Goal: Information Seeking & Learning: Learn about a topic

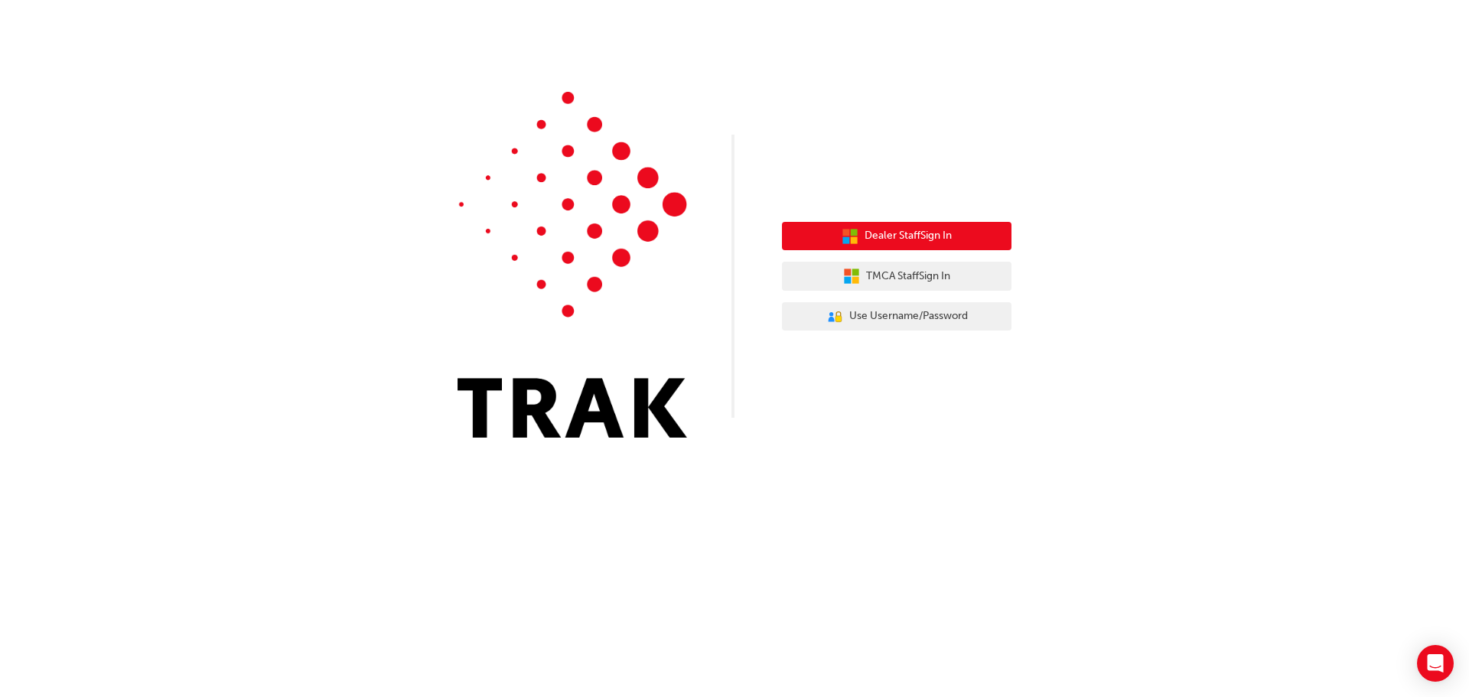
click at [896, 244] on span "Dealer Staff Sign In" at bounding box center [907, 236] width 87 height 18
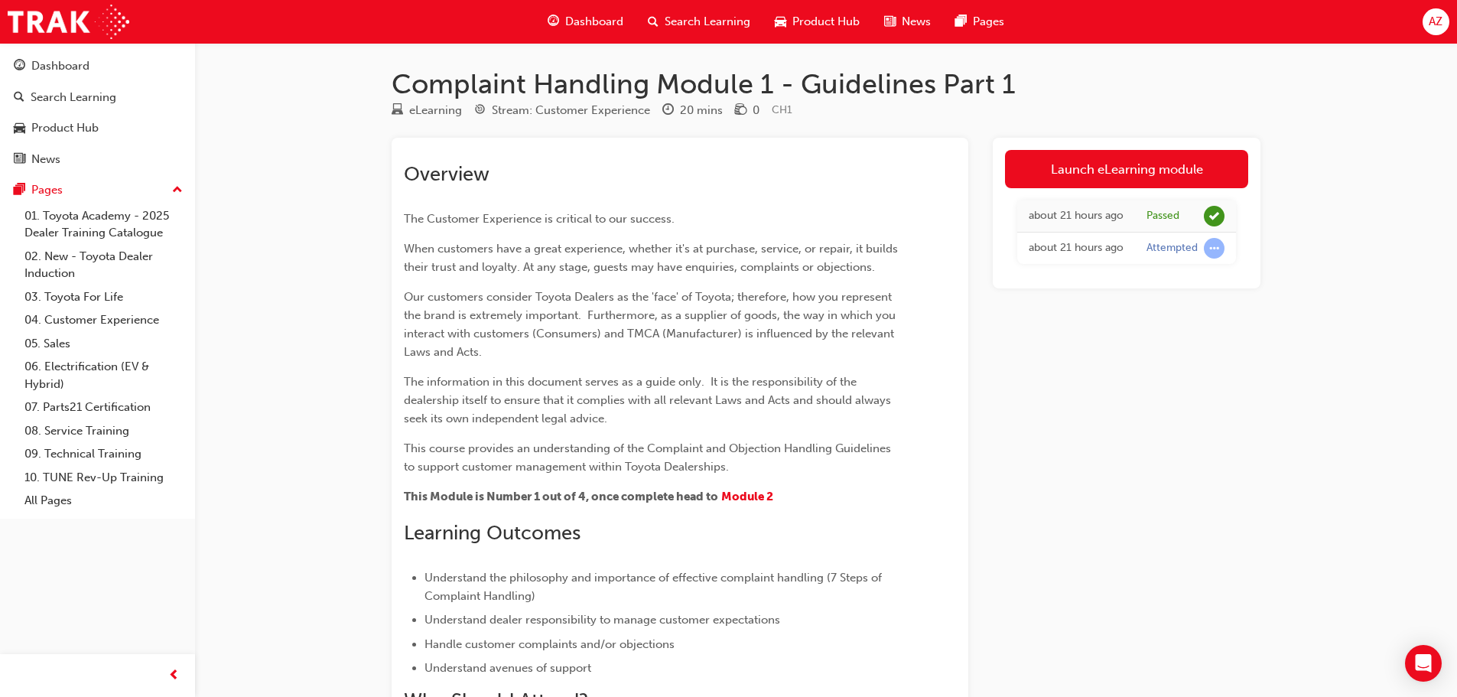
click at [1435, 21] on span "AZ" at bounding box center [1436, 22] width 14 height 18
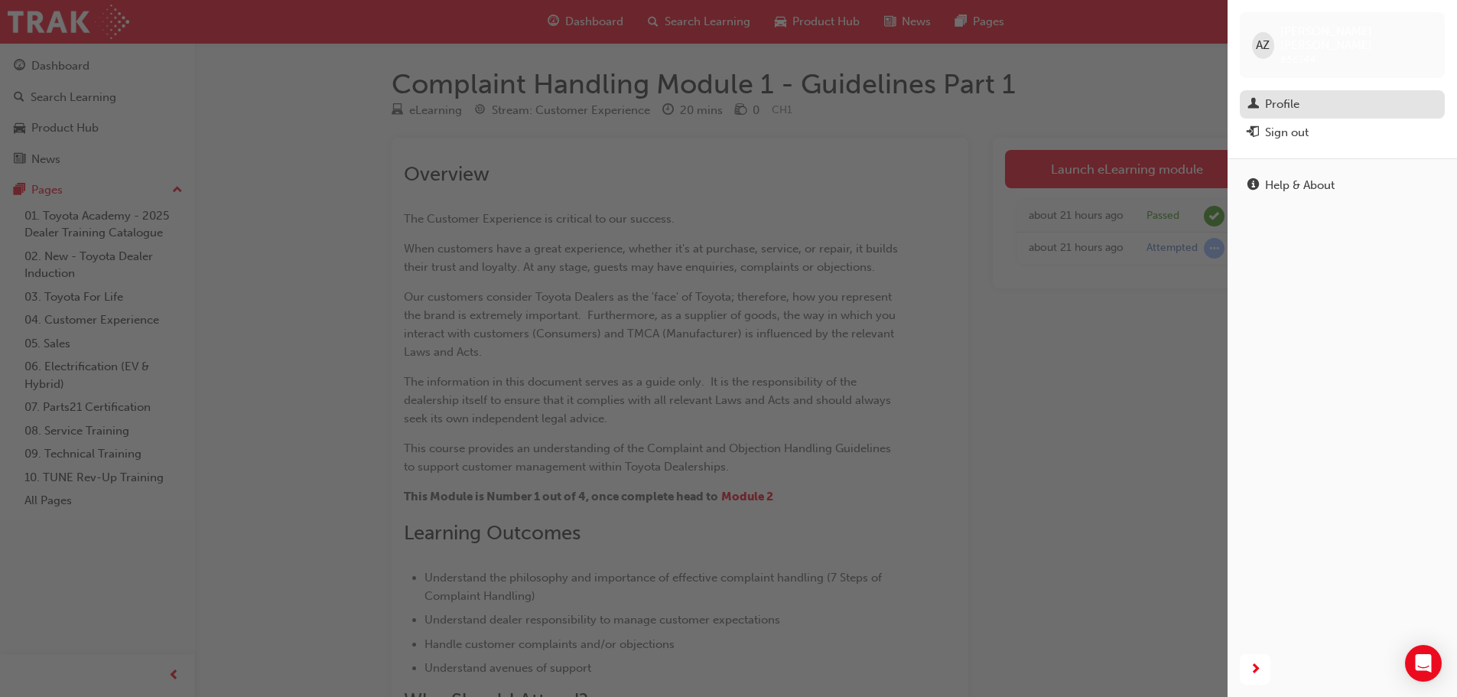
click at [1300, 95] on div "Profile" at bounding box center [1343, 104] width 190 height 19
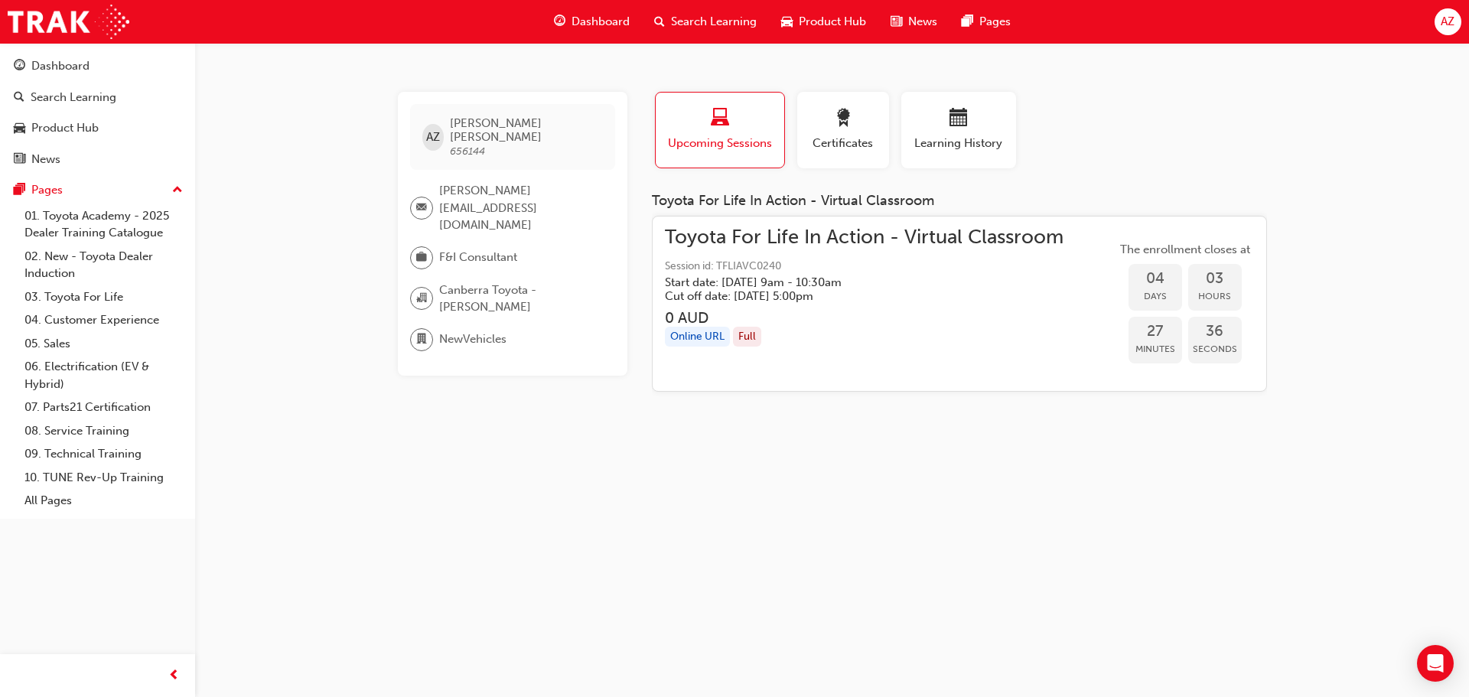
click at [505, 182] on span "[PERSON_NAME][EMAIL_ADDRESS][DOMAIN_NAME]" at bounding box center [521, 208] width 164 height 52
click at [71, 213] on link "01. Toyota Academy - 2025 Dealer Training Catalogue" at bounding box center [103, 224] width 171 height 41
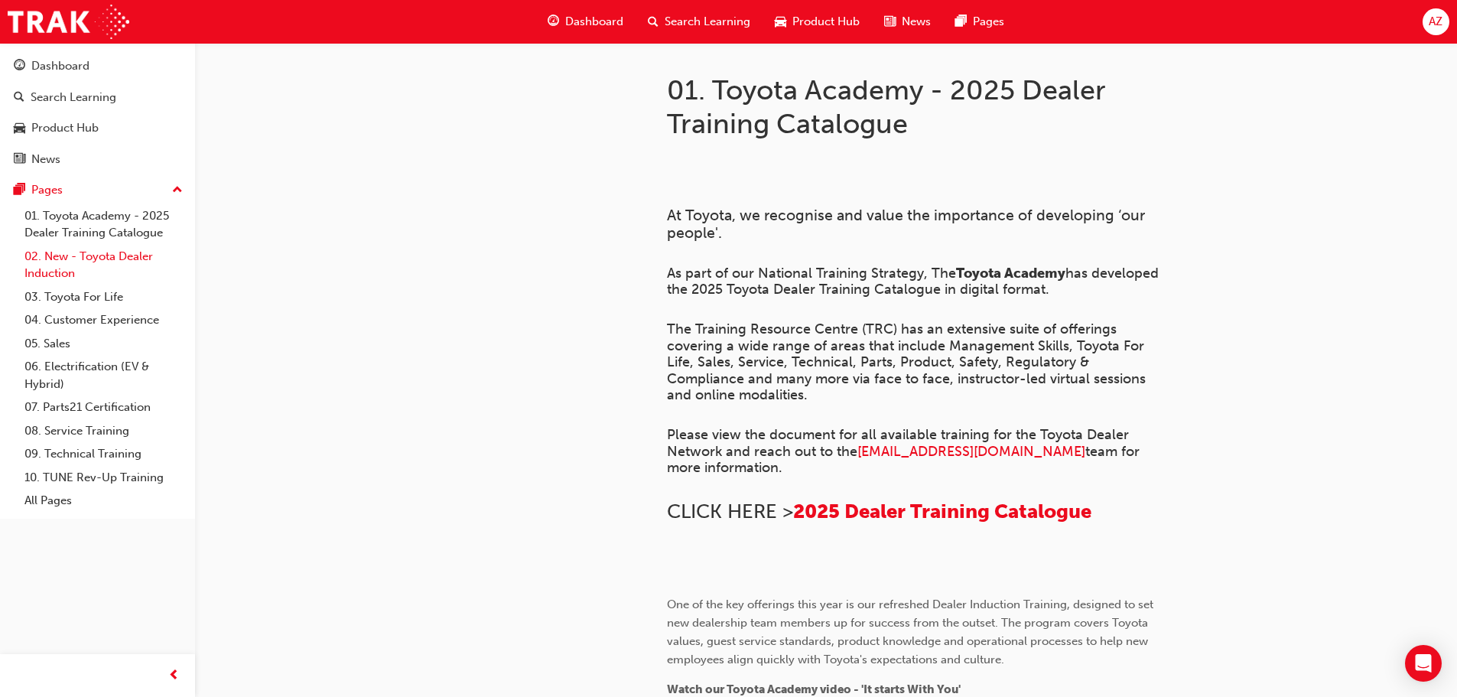
click at [71, 261] on link "02. New - Toyota Dealer Induction" at bounding box center [103, 265] width 171 height 41
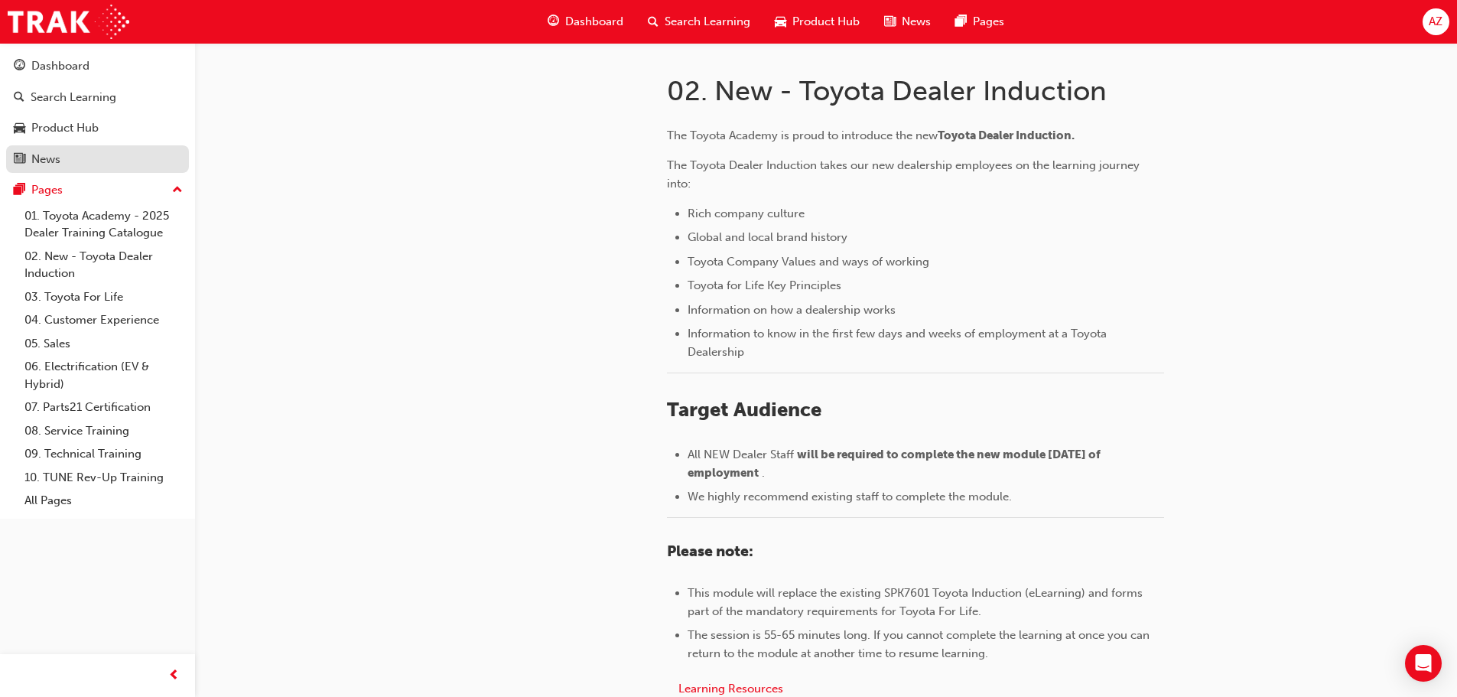
scroll to position [229, 0]
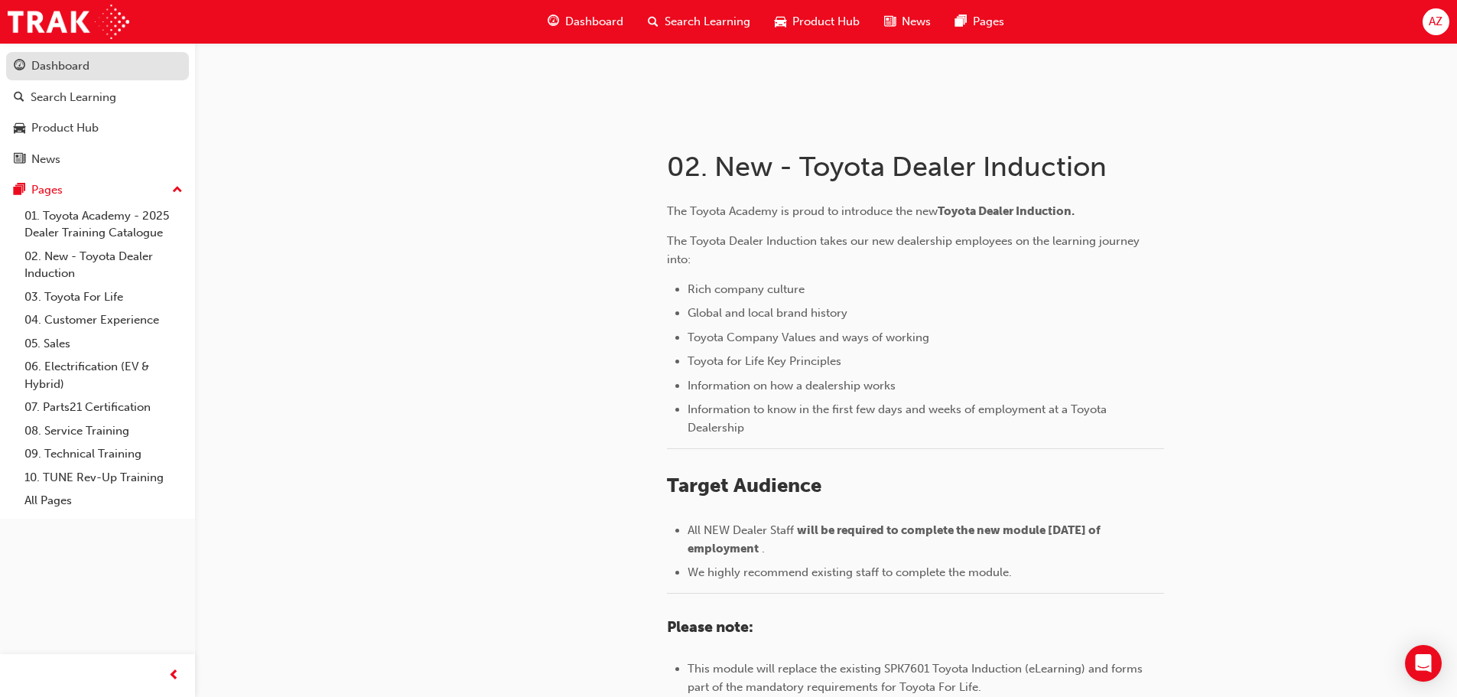
click at [116, 73] on div "Dashboard" at bounding box center [98, 66] width 168 height 19
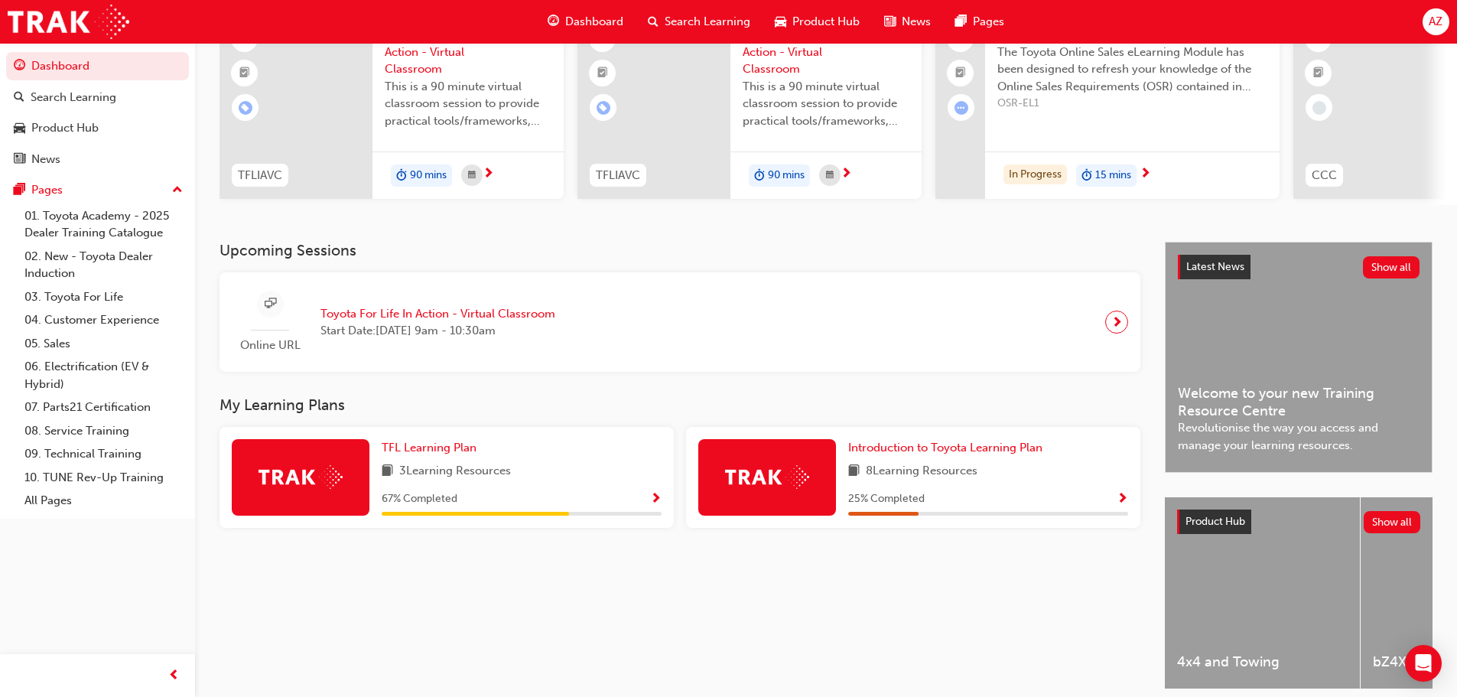
scroll to position [153, 0]
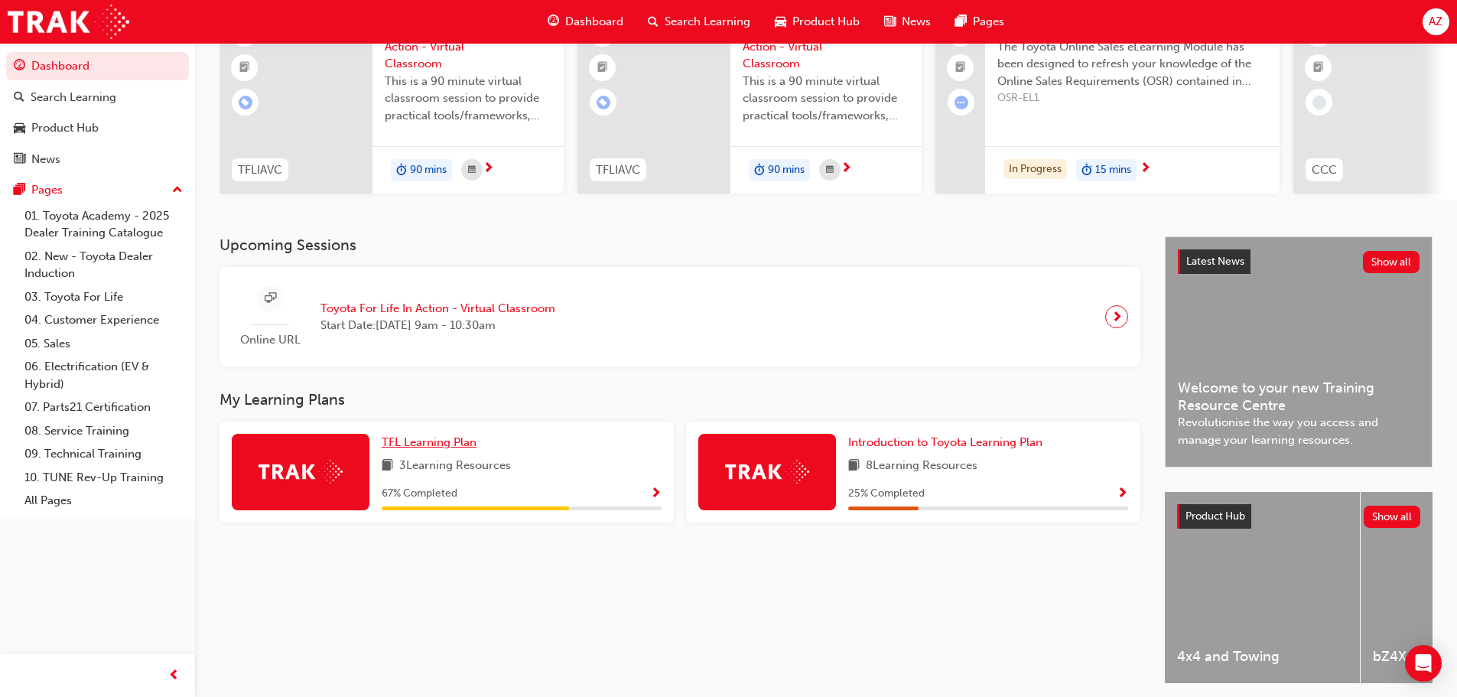
click at [449, 448] on span "TFL Learning Plan" at bounding box center [429, 442] width 95 height 14
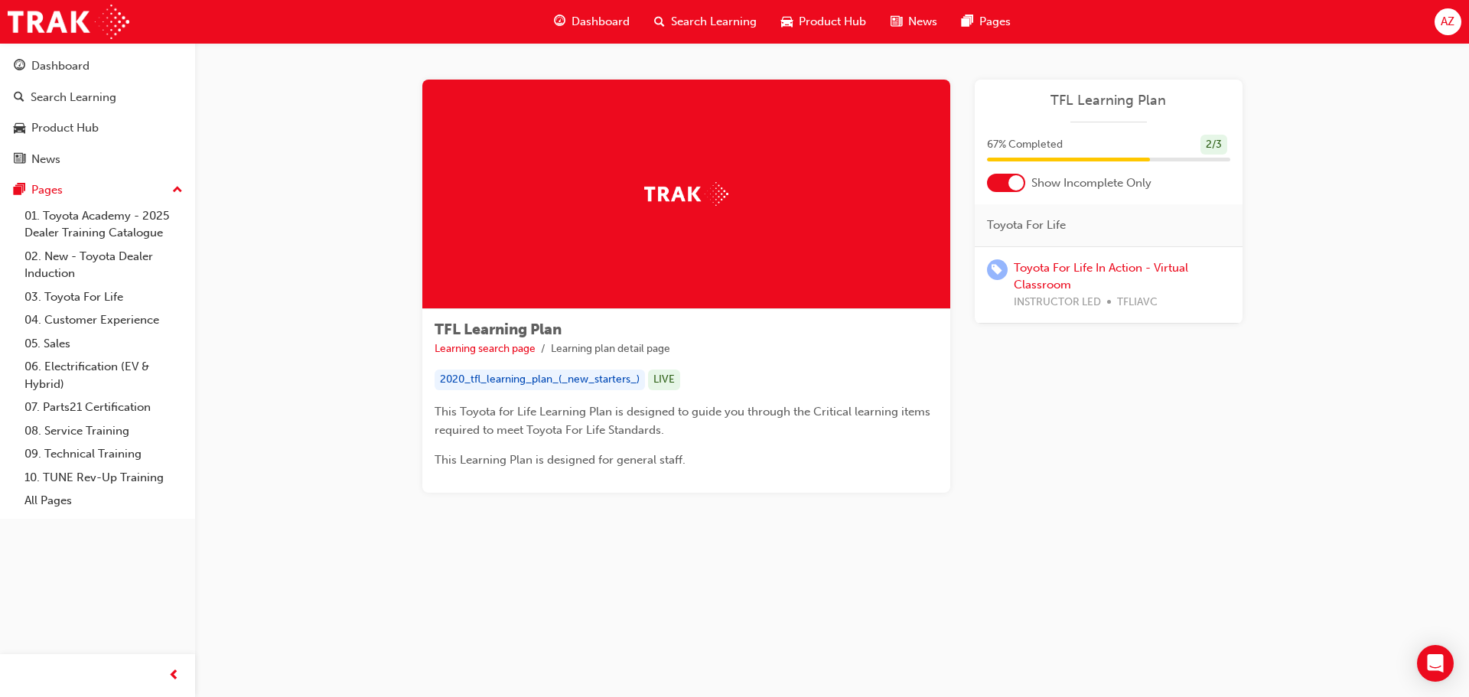
click at [701, 185] on img at bounding box center [686, 194] width 84 height 24
click at [1086, 375] on div "Learning Plan TFL Learning Plan 67 % Completed 2 / 3 Show Incomplete Only Toyot…" at bounding box center [1108, 286] width 268 height 413
drag, startPoint x: 732, startPoint y: 345, endPoint x: 724, endPoint y: 347, distance: 7.8
click at [724, 347] on ul "Learning search page Learning plan detail page" at bounding box center [685, 349] width 503 height 18
click at [600, 372] on div "2020_tfl_learning_plan_(_new_starters_)" at bounding box center [539, 379] width 210 height 21
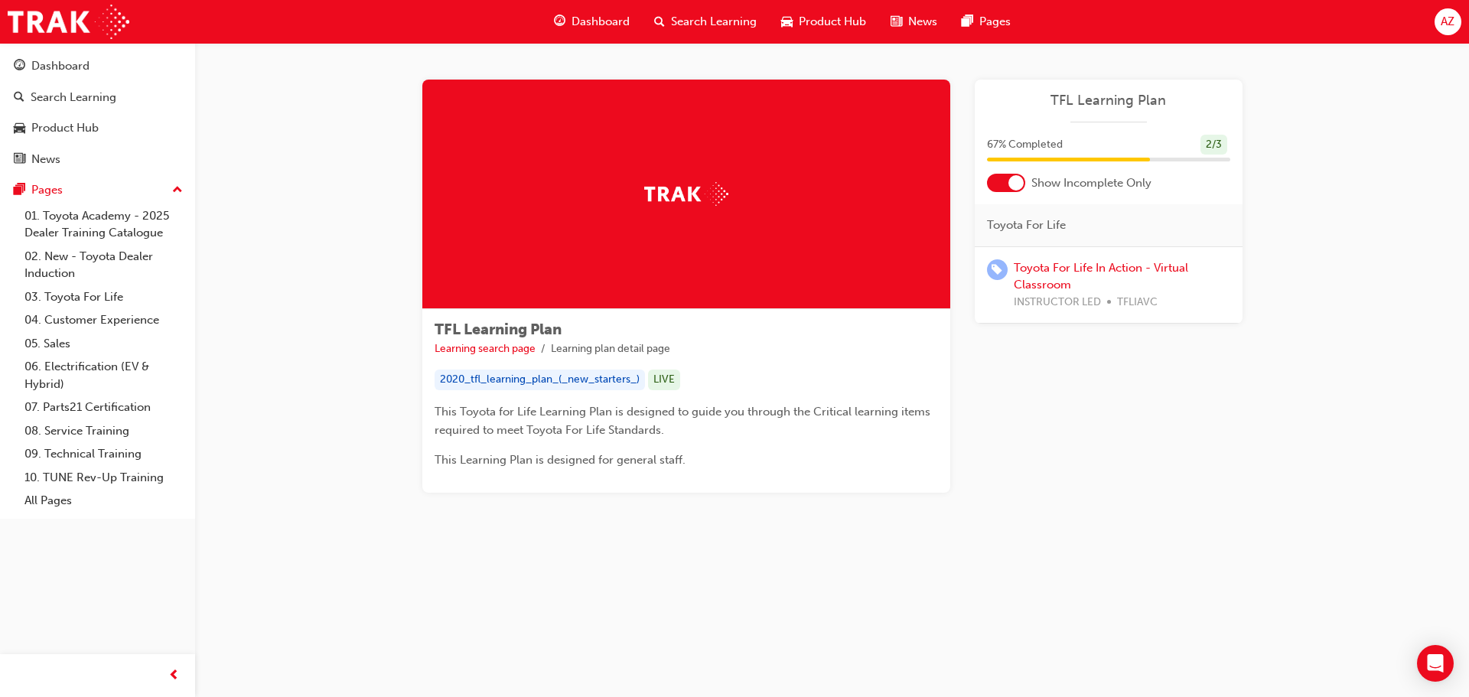
click at [679, 379] on div "2020_tfl_learning_plan_(_new_starters_) LIVE" at bounding box center [685, 379] width 503 height 21
drag, startPoint x: 799, startPoint y: 353, endPoint x: 835, endPoint y: 332, distance: 41.2
click at [801, 353] on ul "Learning search page Learning plan detail page" at bounding box center [685, 349] width 503 height 18
click at [1108, 180] on span "Show Incomplete Only" at bounding box center [1091, 183] width 120 height 18
drag, startPoint x: 921, startPoint y: 402, endPoint x: 567, endPoint y: 364, distance: 356.1
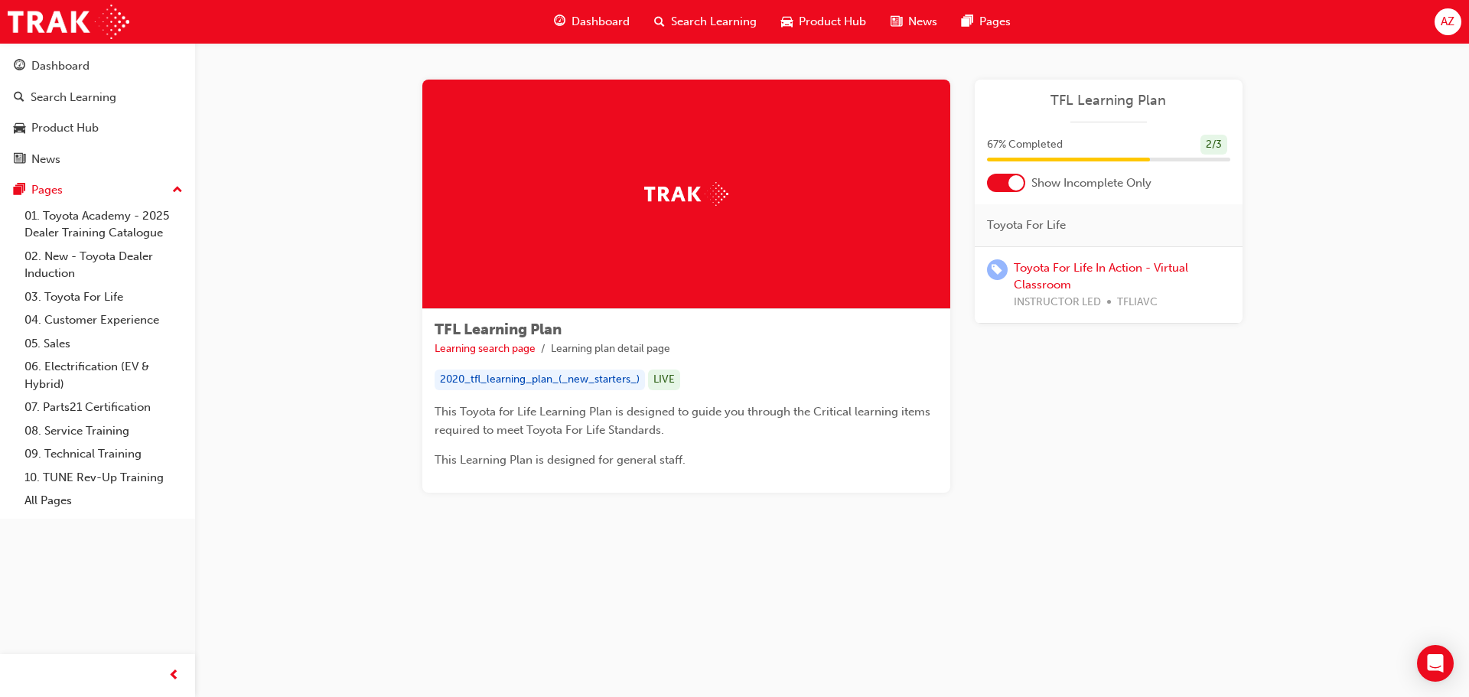
click at [880, 408] on p "This Toyota for Life Learning Plan is designed to guide you through the Critica…" at bounding box center [685, 420] width 503 height 37
